Goal: Transaction & Acquisition: Purchase product/service

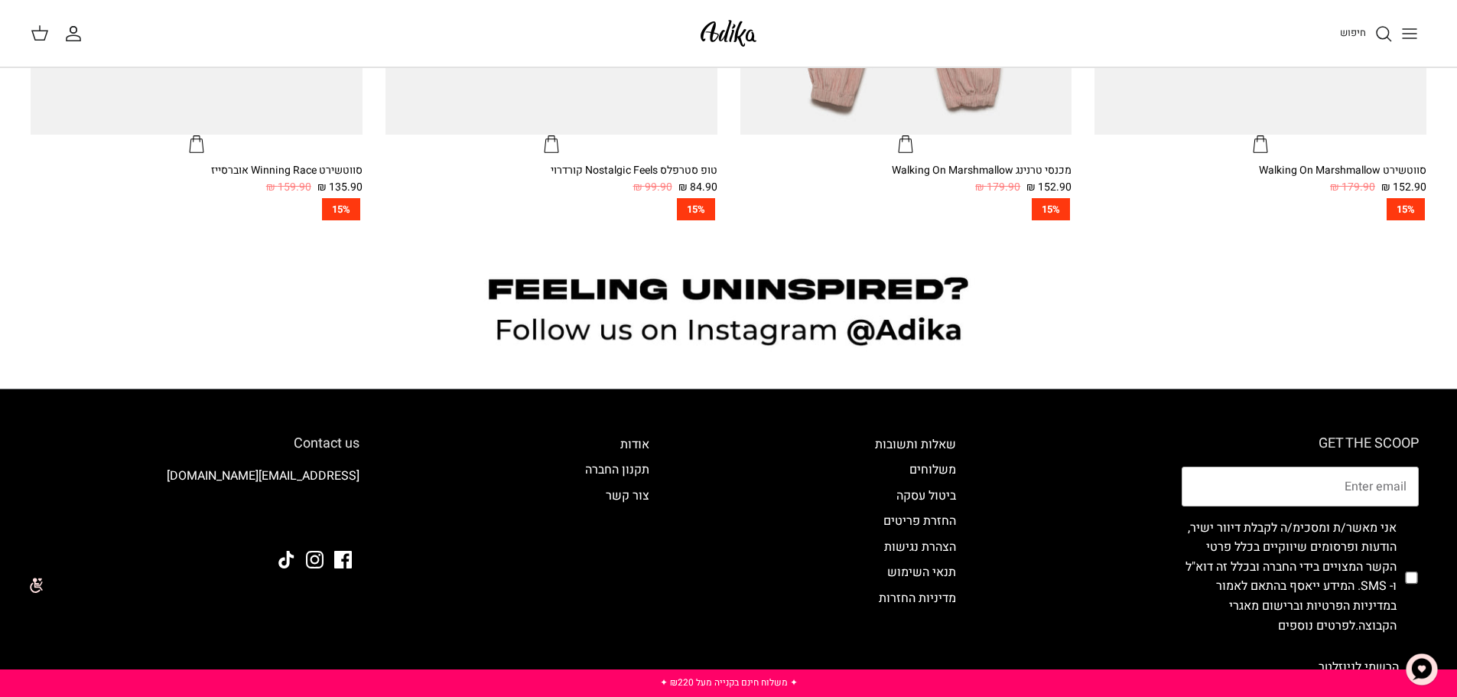
scroll to position [1683, 0]
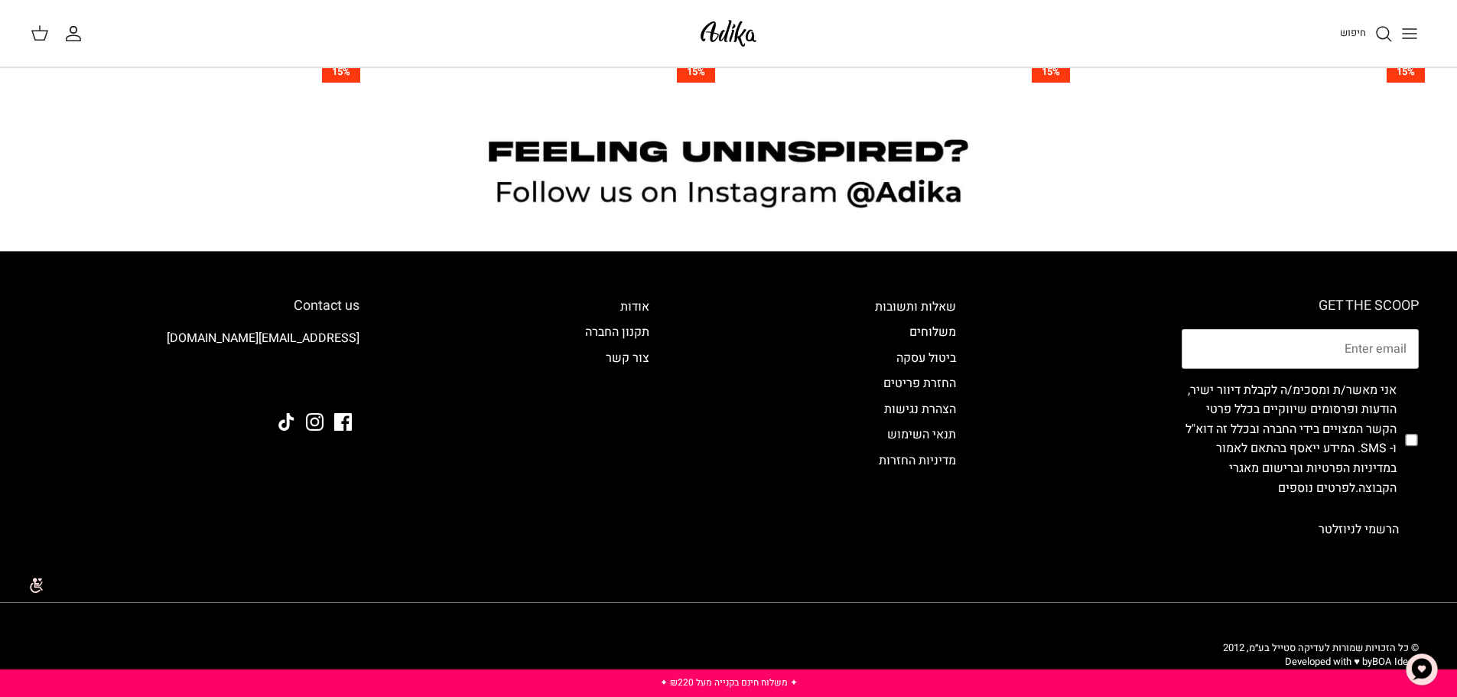
click at [1405, 440] on input "checkbox" at bounding box center [1411, 439] width 12 height 141
checkbox input "true"
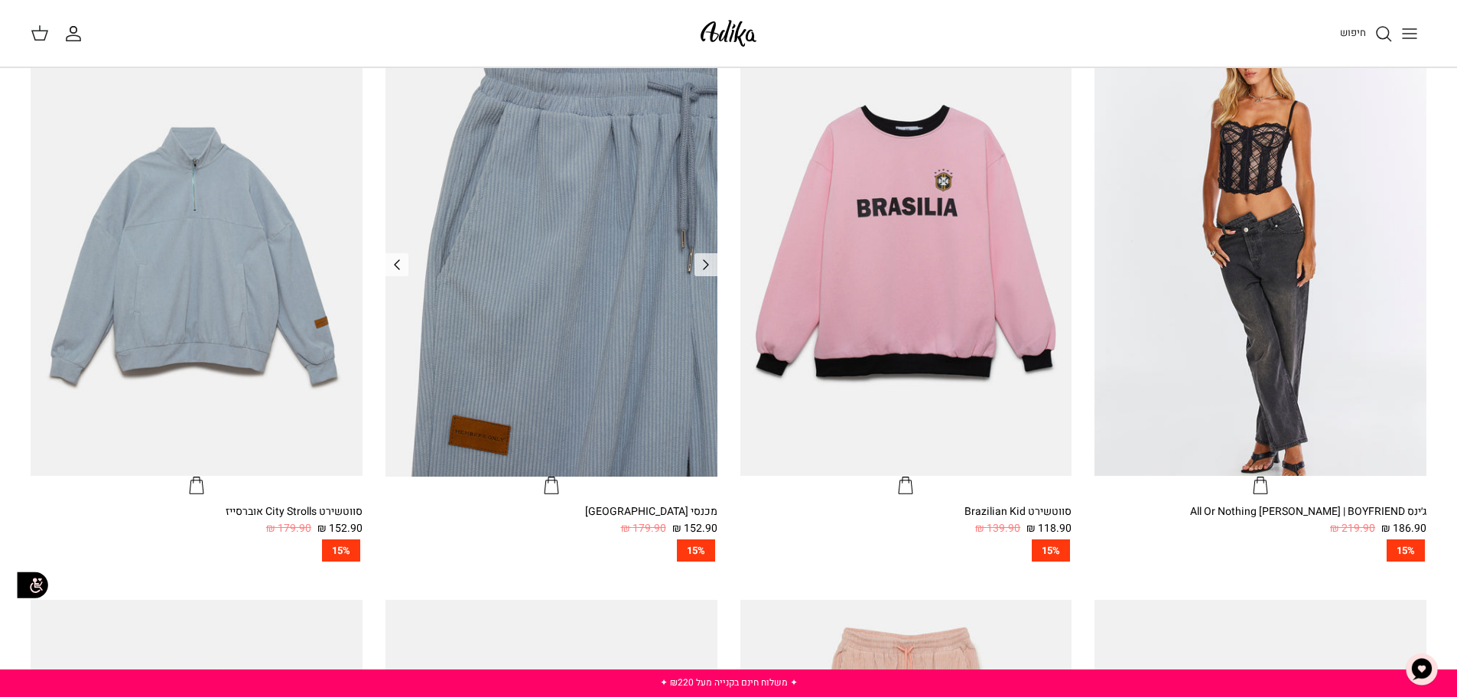
scroll to position [536, 0]
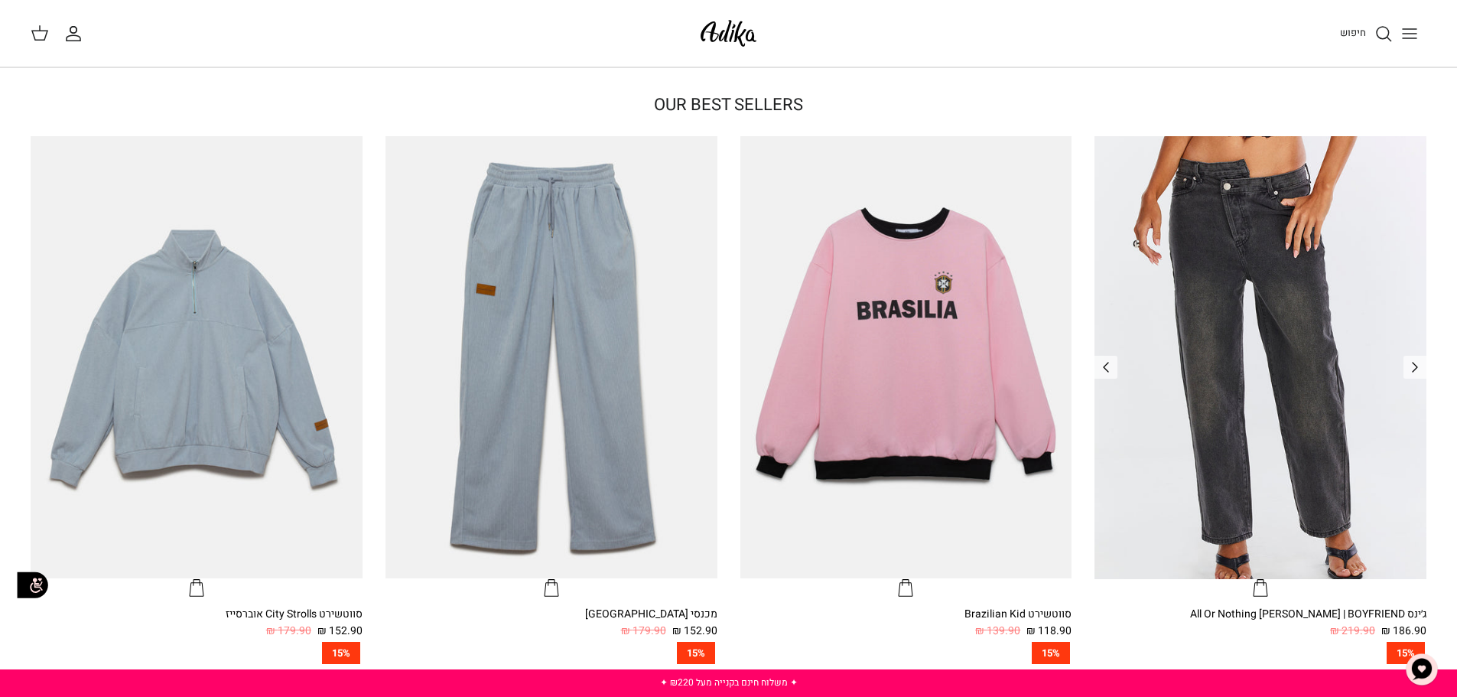
click at [1281, 291] on img "ג׳ינס All Or Nothing קריס-קרוס | BOYFRIEND" at bounding box center [1261, 357] width 332 height 442
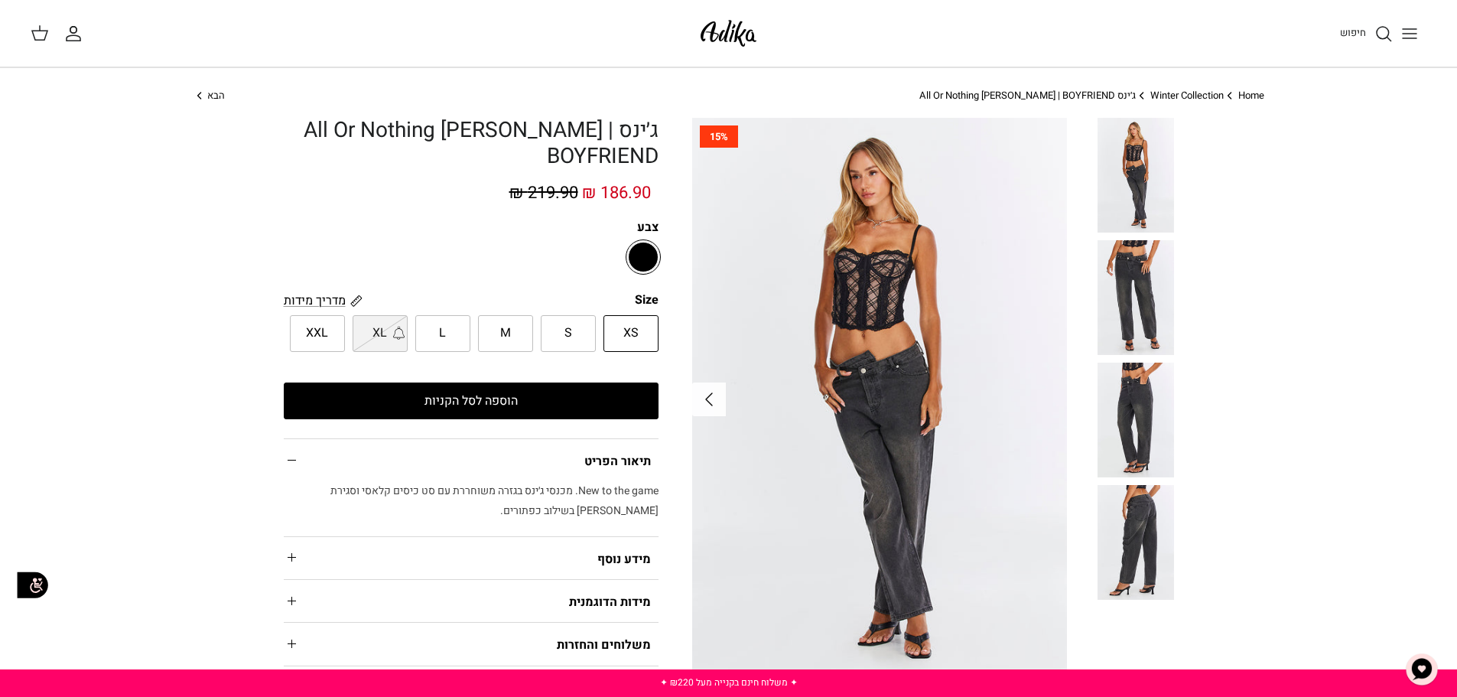
click at [713, 395] on icon "Right" at bounding box center [709, 399] width 24 height 24
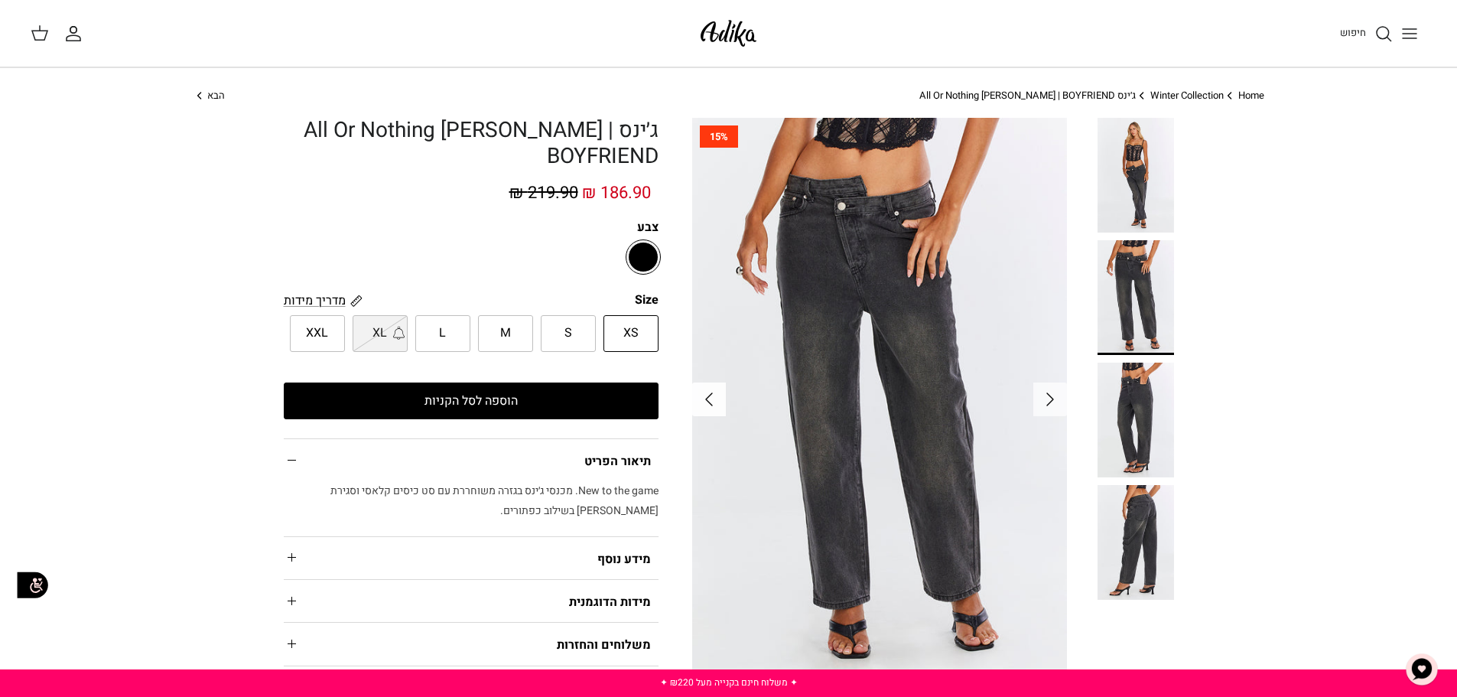
click at [713, 395] on icon "Right" at bounding box center [709, 399] width 24 height 24
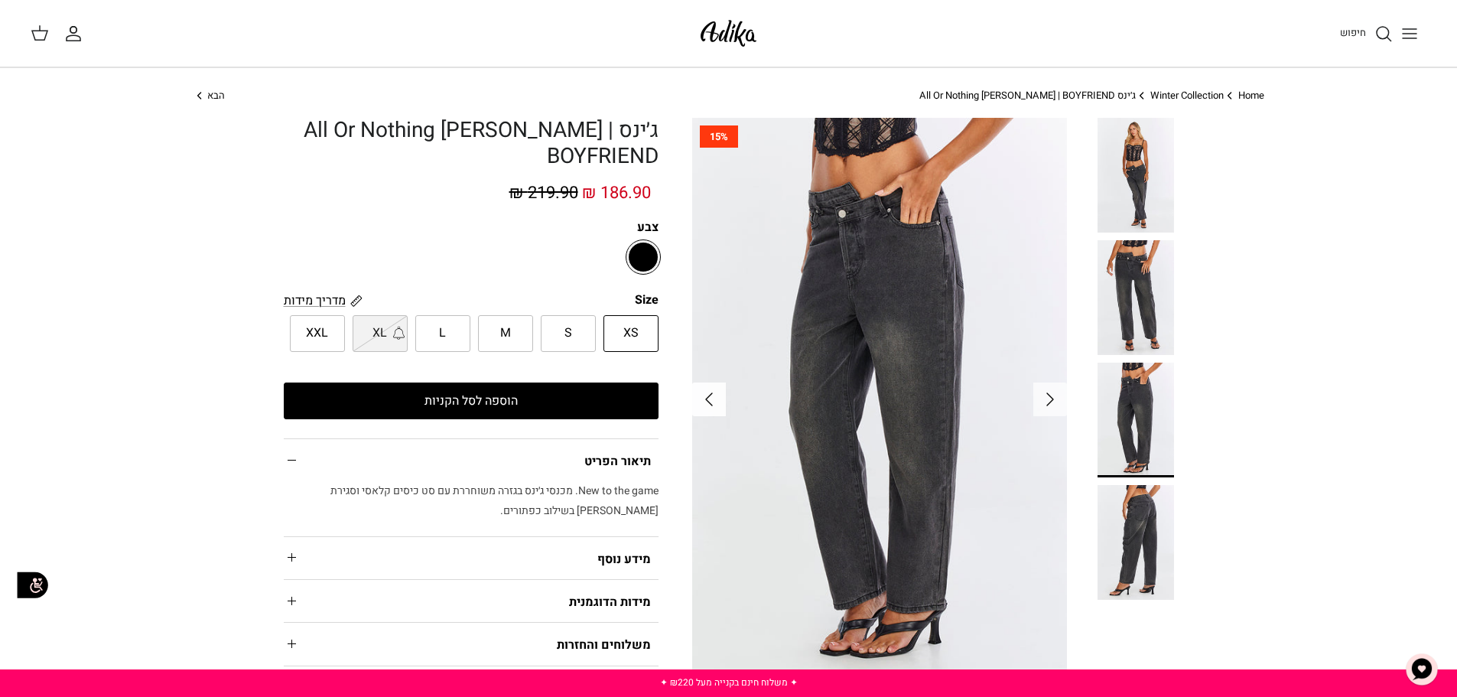
click at [713, 395] on icon "Right" at bounding box center [709, 399] width 24 height 24
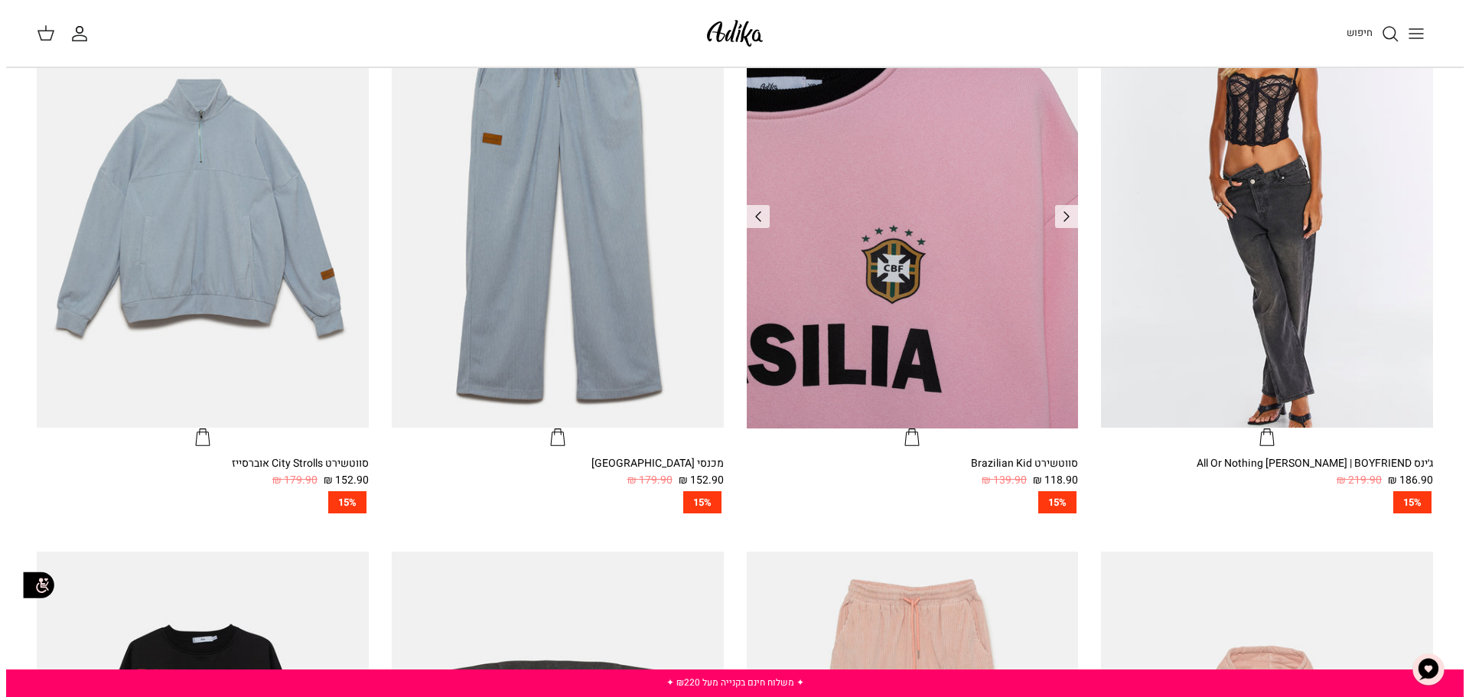
scroll to position [918, 0]
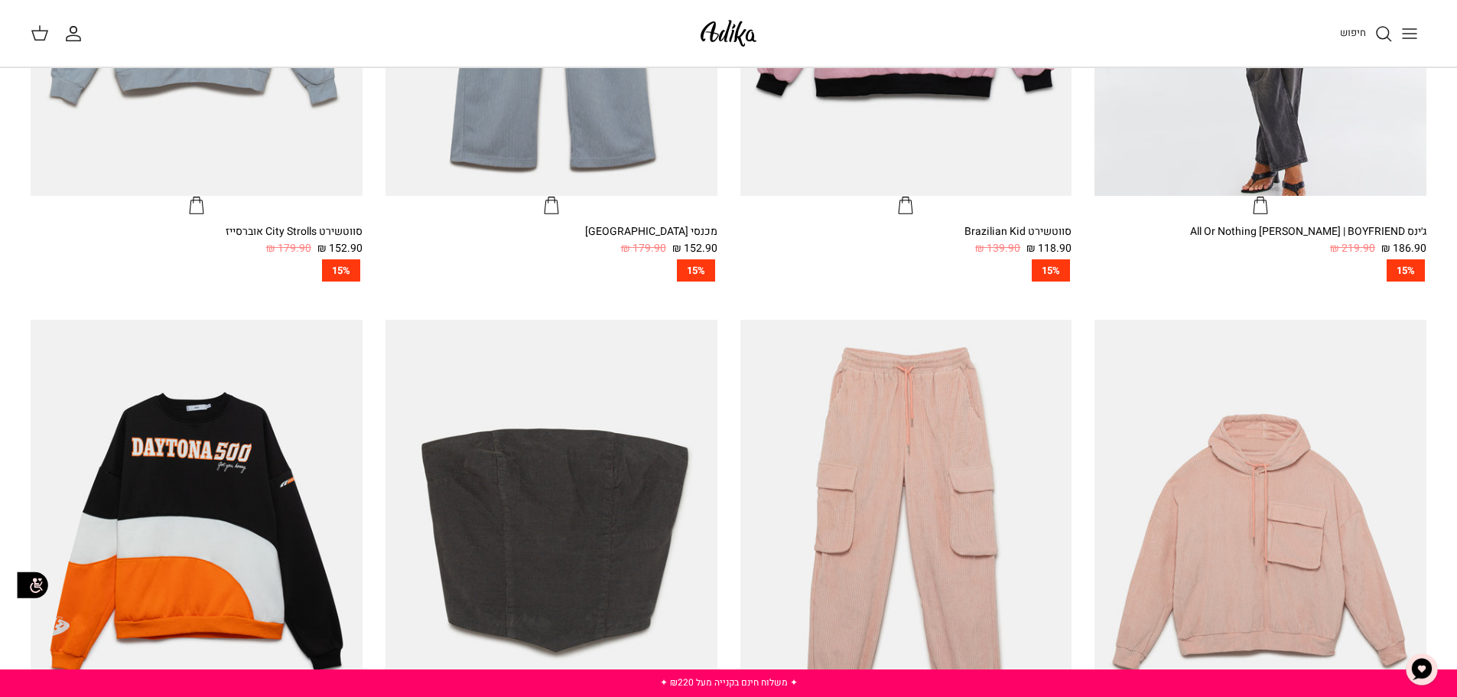
click at [1398, 37] on button "Toggle menu" at bounding box center [1410, 34] width 34 height 34
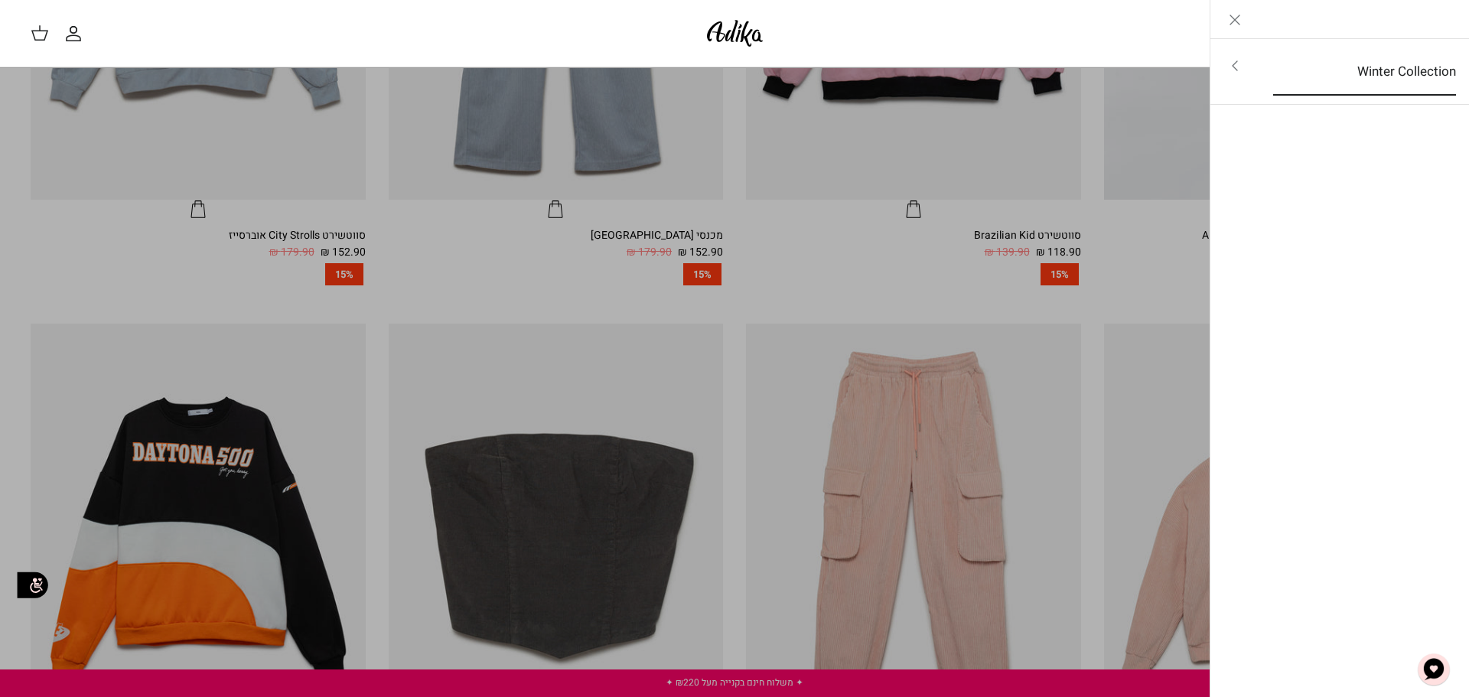
click at [1374, 65] on link "Winter Collection" at bounding box center [1364, 71] width 210 height 47
click at [1375, 69] on link "לכל הפריטים" at bounding box center [1340, 67] width 244 height 38
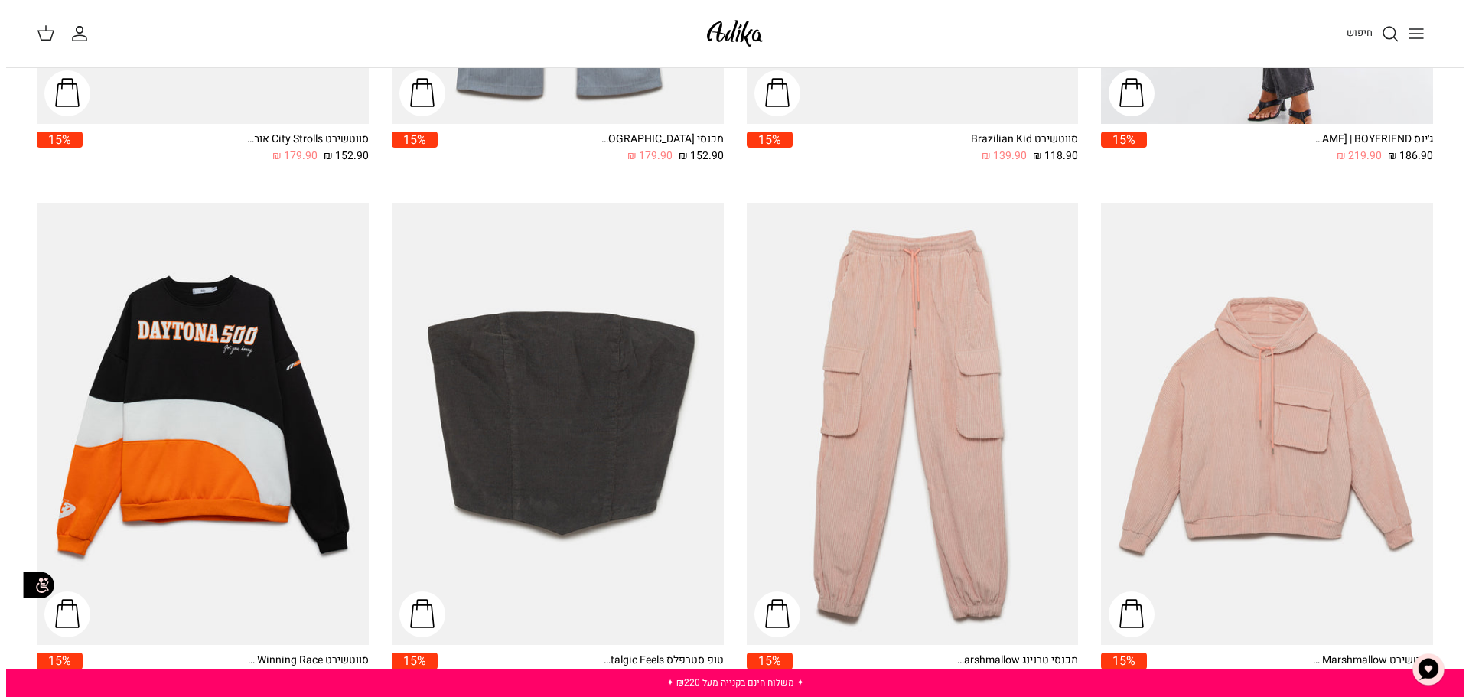
scroll to position [183, 0]
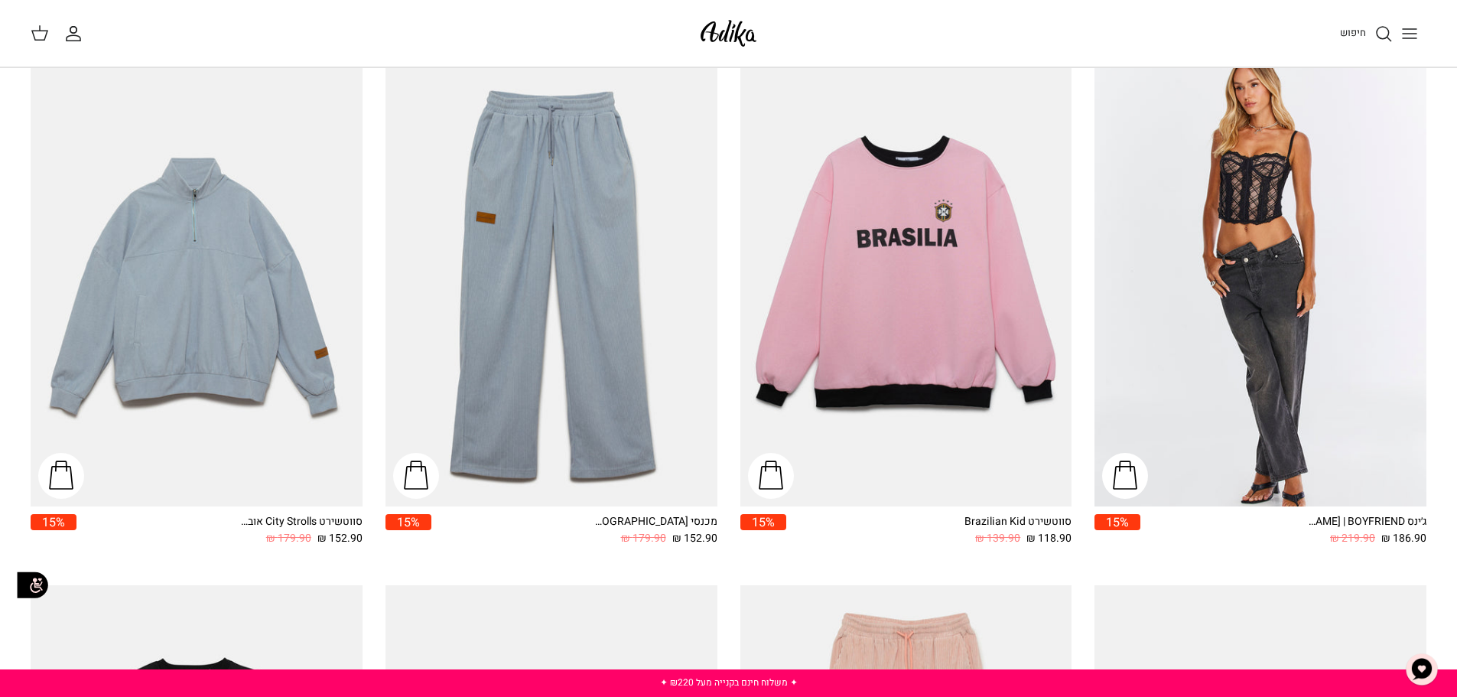
click at [1366, 37] on span "חיפוש" at bounding box center [1353, 32] width 26 height 15
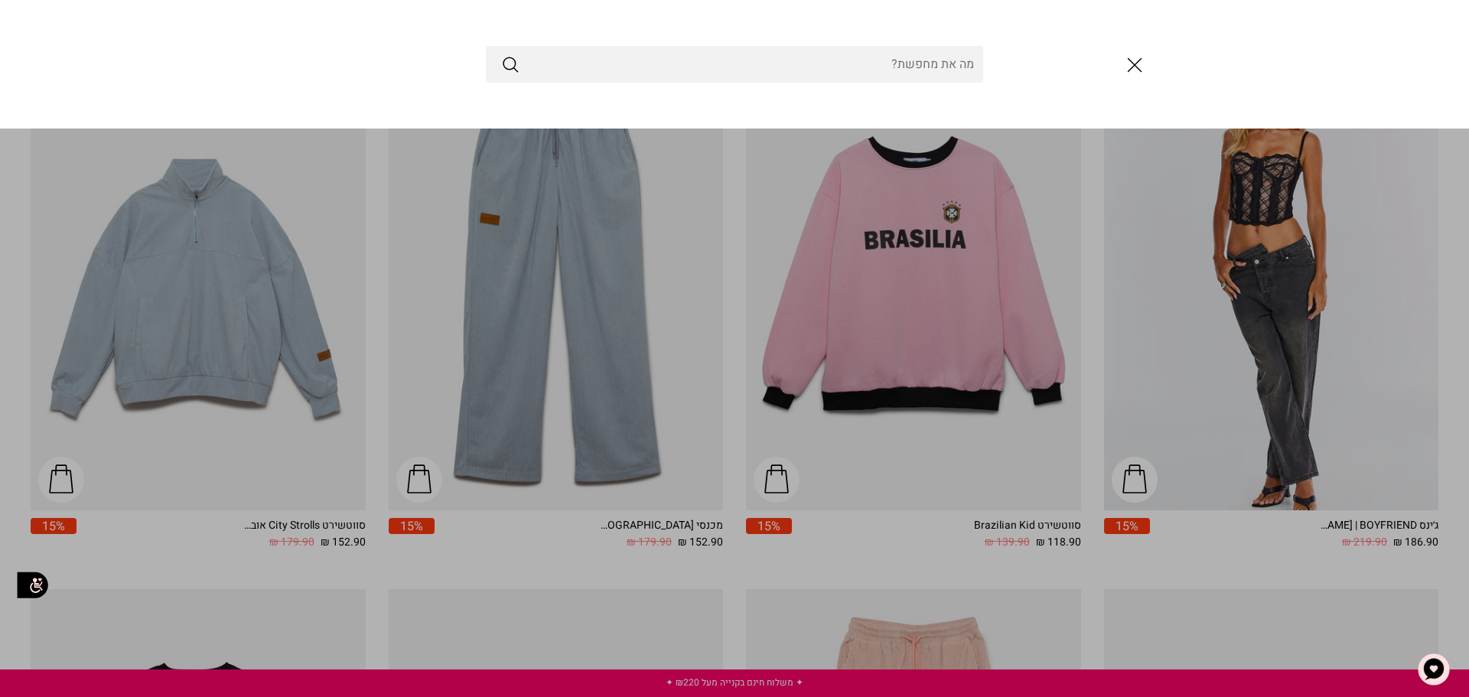
click at [949, 73] on input "Search Store" at bounding box center [734, 64] width 497 height 37
type input "j"
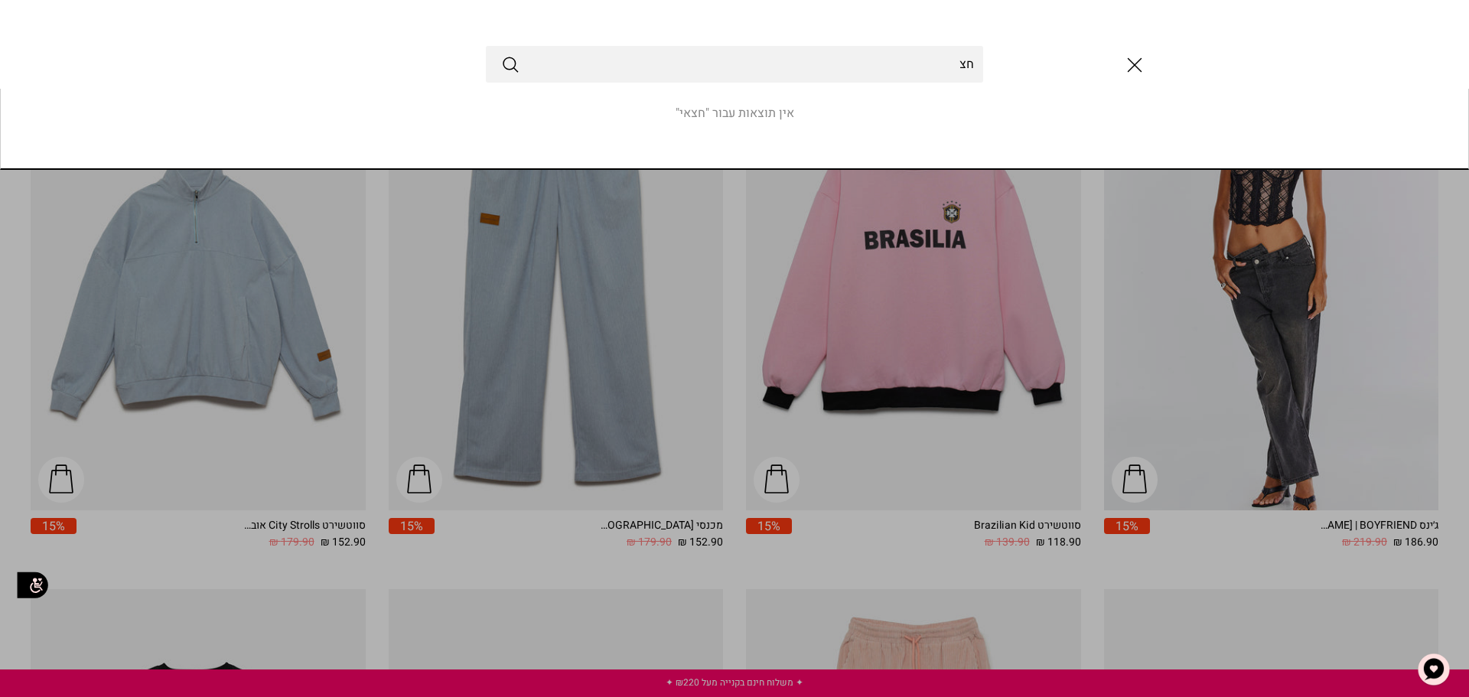
type input "ח"
type input "חצאיות"
click at [501, 54] on button "Submit" at bounding box center [510, 64] width 18 height 20
